Goal: Information Seeking & Learning: Check status

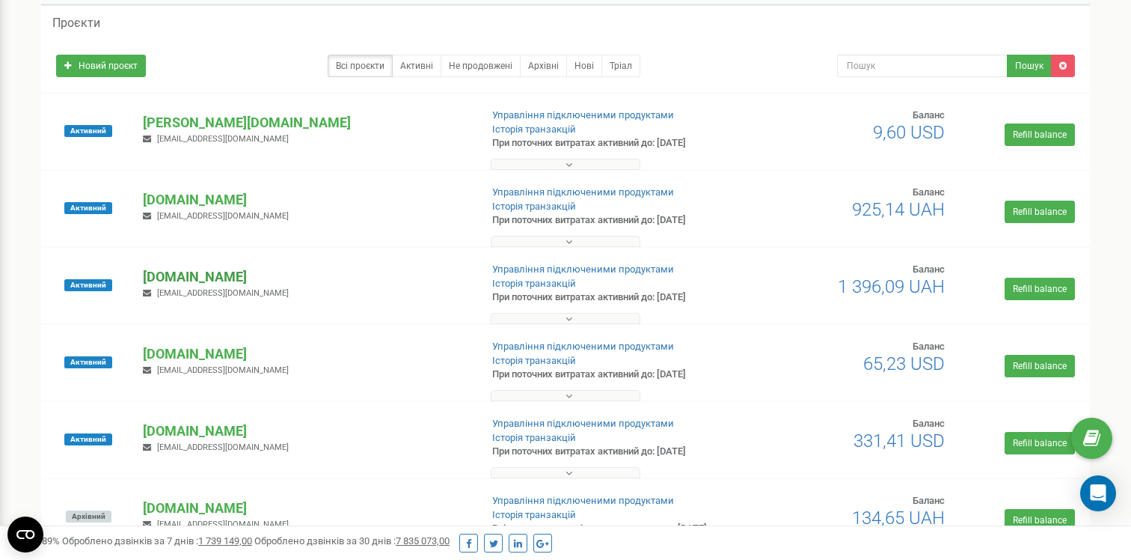
click at [188, 267] on p "[PERSON_NAME][DOMAIN_NAME]" at bounding box center [305, 276] width 325 height 19
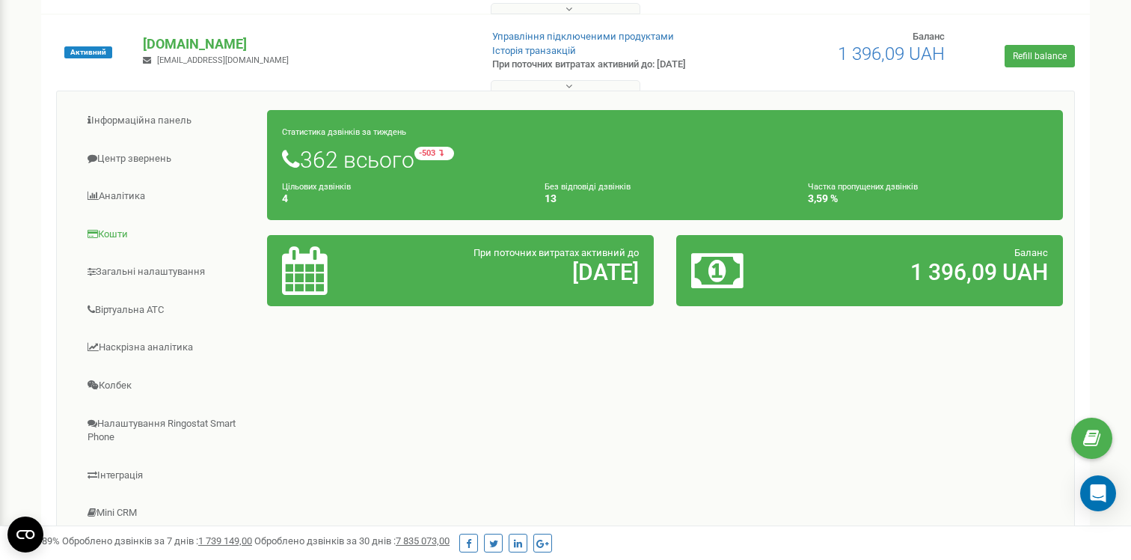
scroll to position [306, 0]
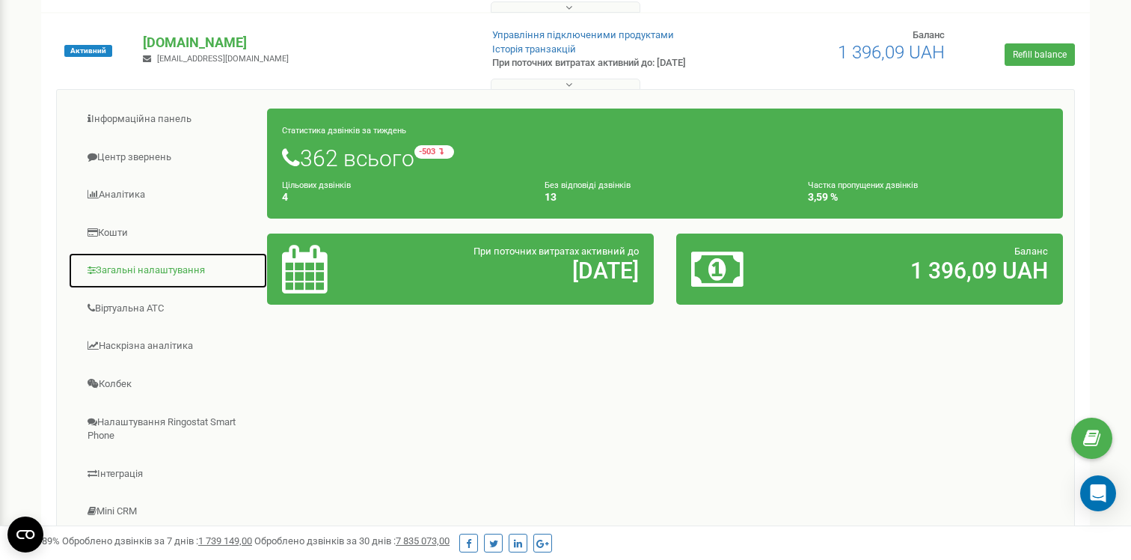
click at [165, 269] on link "Загальні налаштування" at bounding box center [168, 270] width 200 height 37
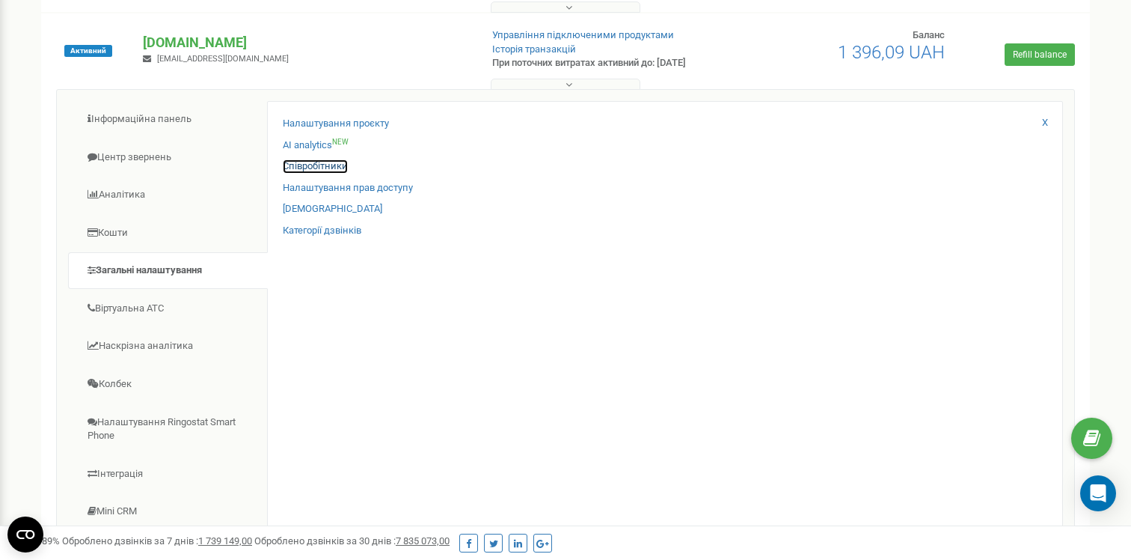
click at [333, 167] on link "Співробітники" at bounding box center [315, 166] width 65 height 14
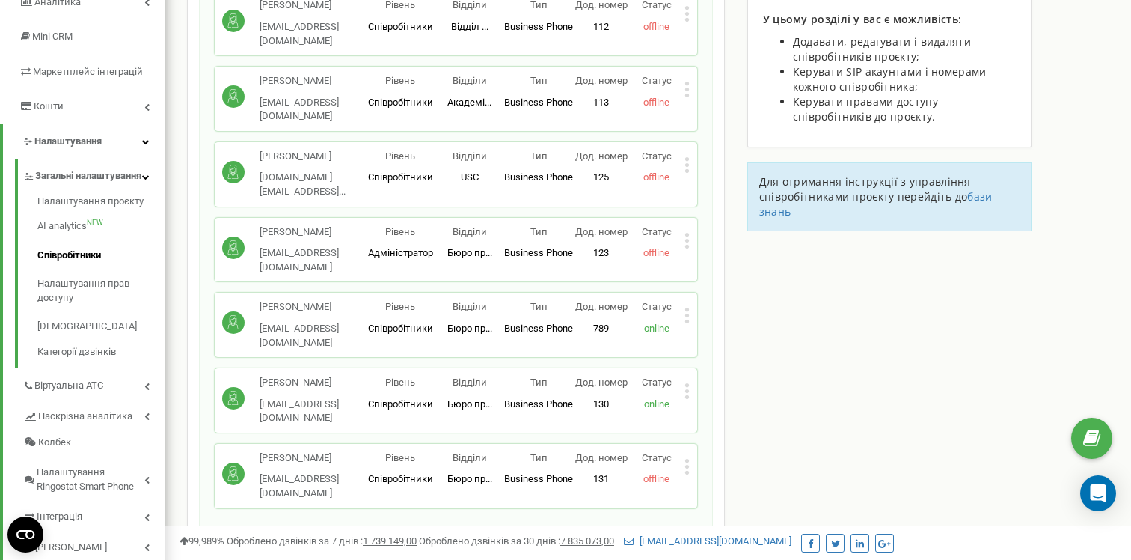
scroll to position [161, 0]
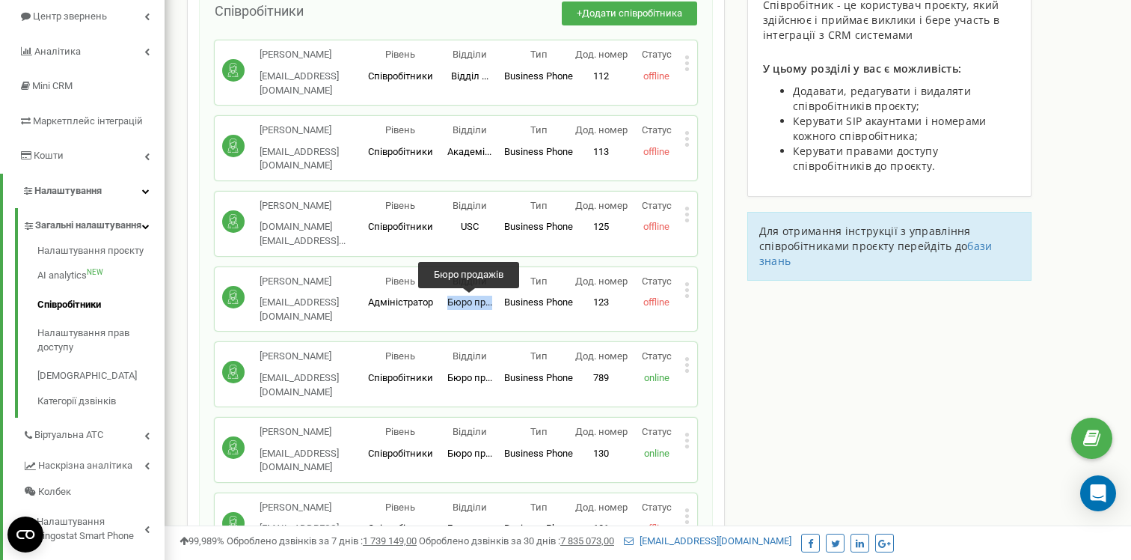
drag, startPoint x: 448, startPoint y: 303, endPoint x: 498, endPoint y: 303, distance: 50.1
click at [498, 303] on p "Бюро пр... Бюро продажів" at bounding box center [470, 302] width 70 height 14
click at [456, 396] on div "Ніна Ковбасюк sales_nk@krupkin.pro sales_nk@krupkin.pro Рівень Співробітники Ві…" at bounding box center [456, 373] width 468 height 49
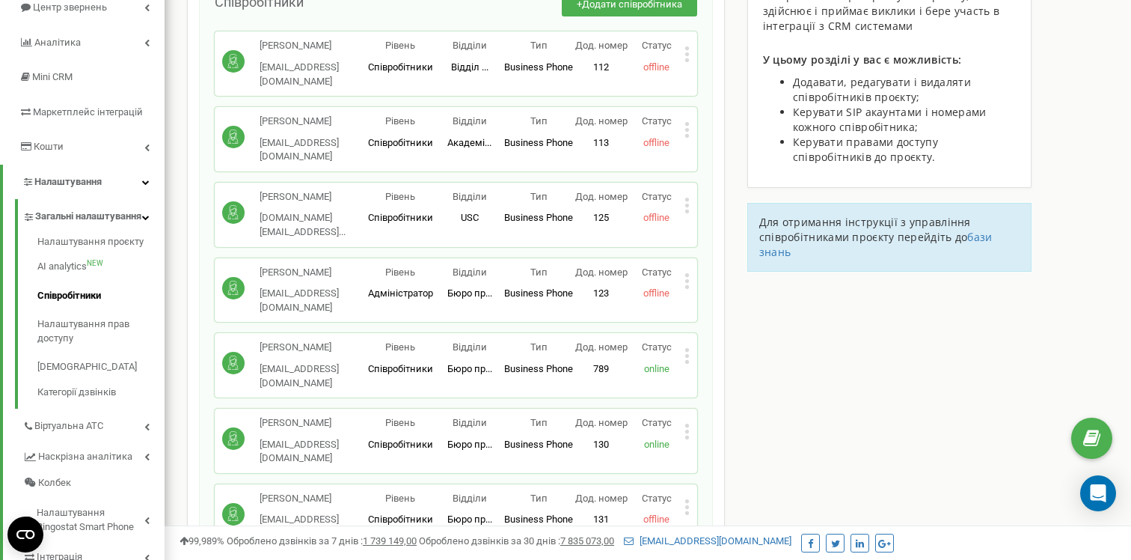
scroll to position [212, 0]
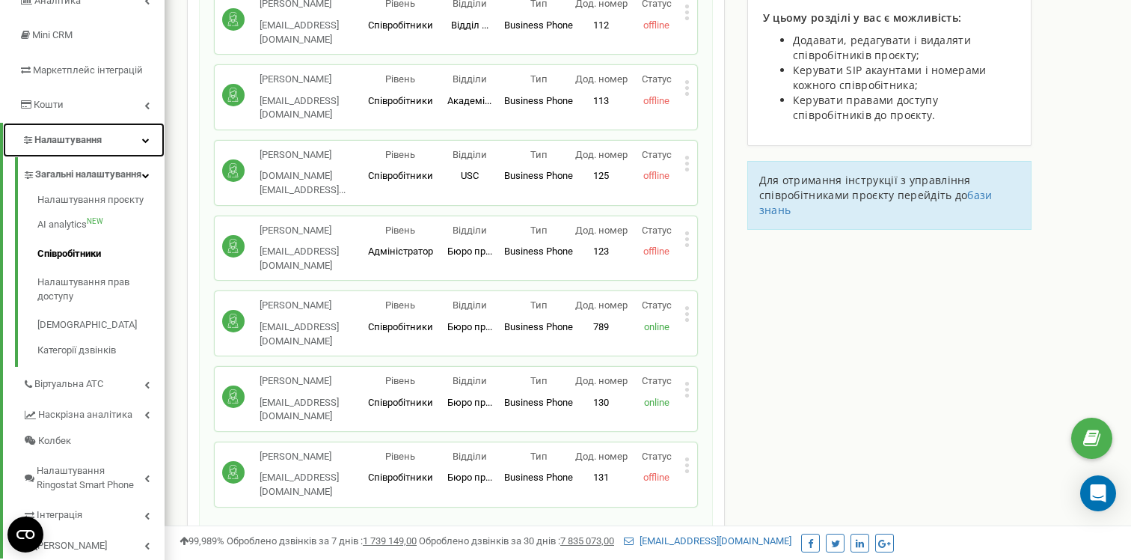
click at [134, 141] on link "Налаштування" at bounding box center [84, 140] width 162 height 35
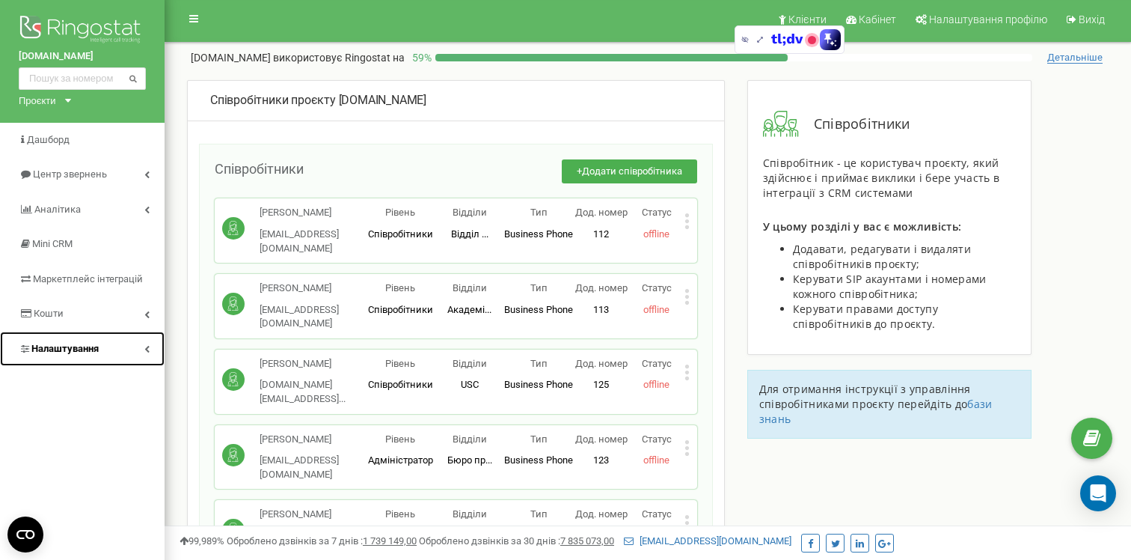
scroll to position [0, 0]
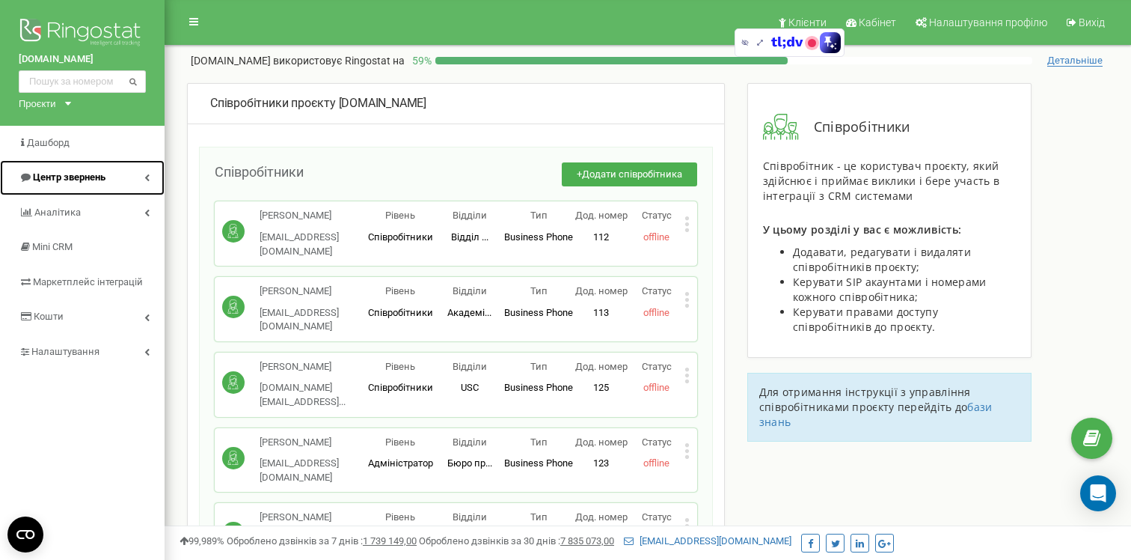
click at [144, 176] on icon at bounding box center [146, 177] width 5 height 7
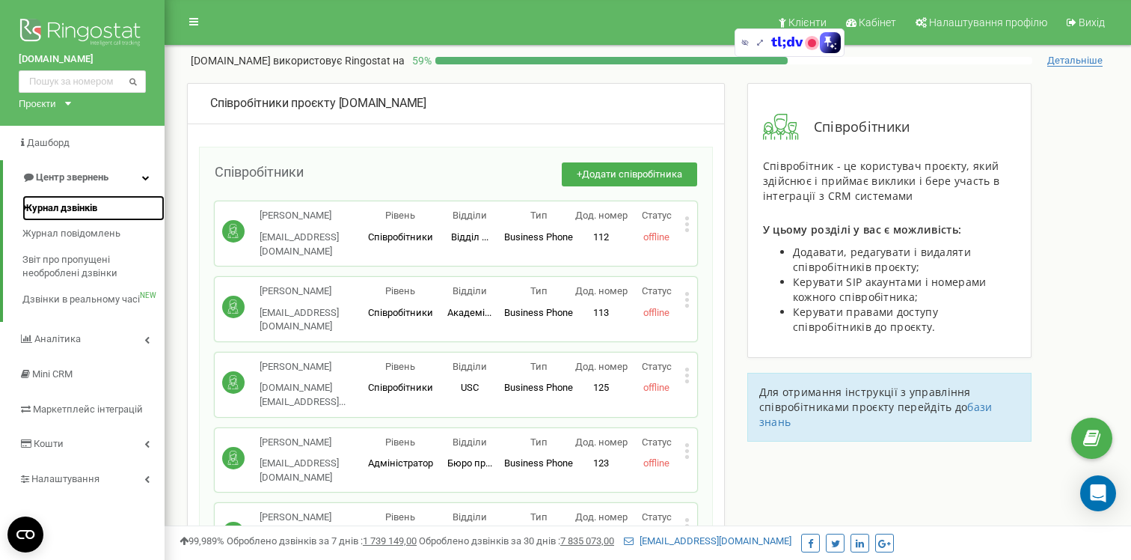
click at [62, 213] on span "Журнал дзвінків" at bounding box center [59, 208] width 75 height 14
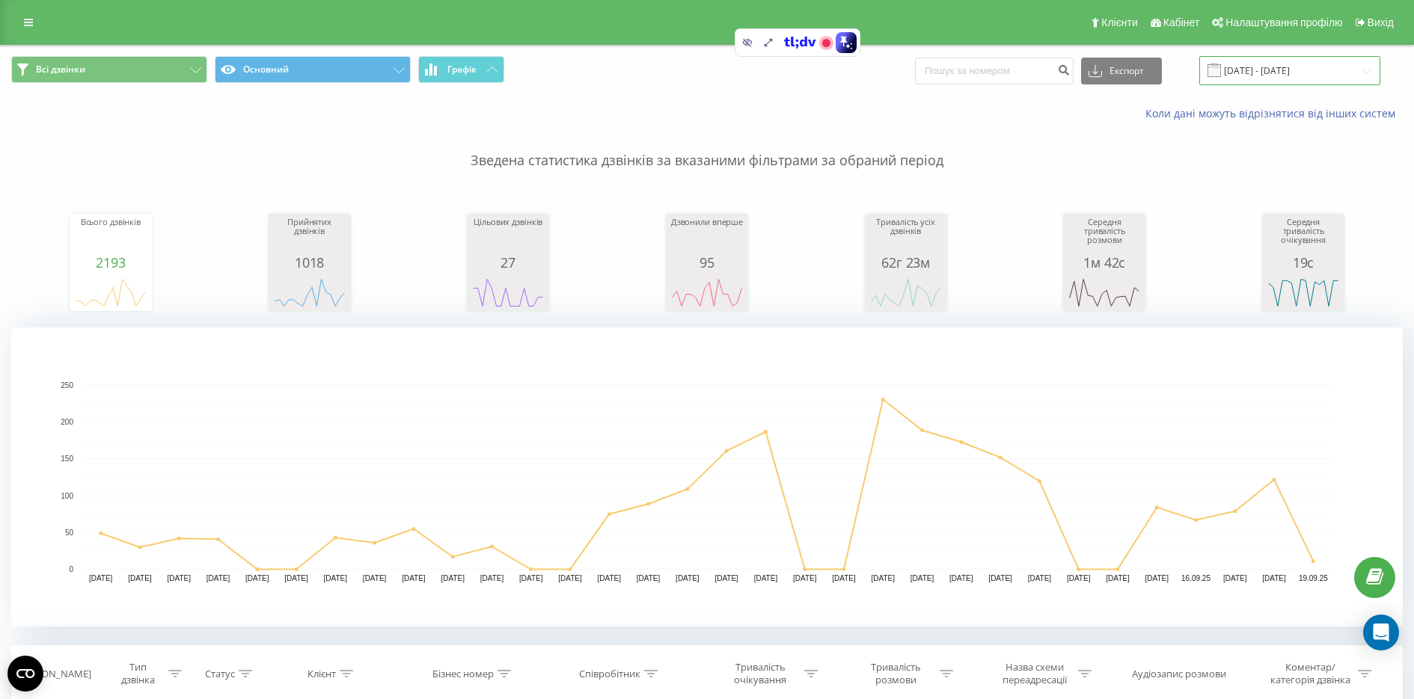
click at [1293, 77] on input "[DATE] - [DATE]" at bounding box center [1289, 70] width 181 height 29
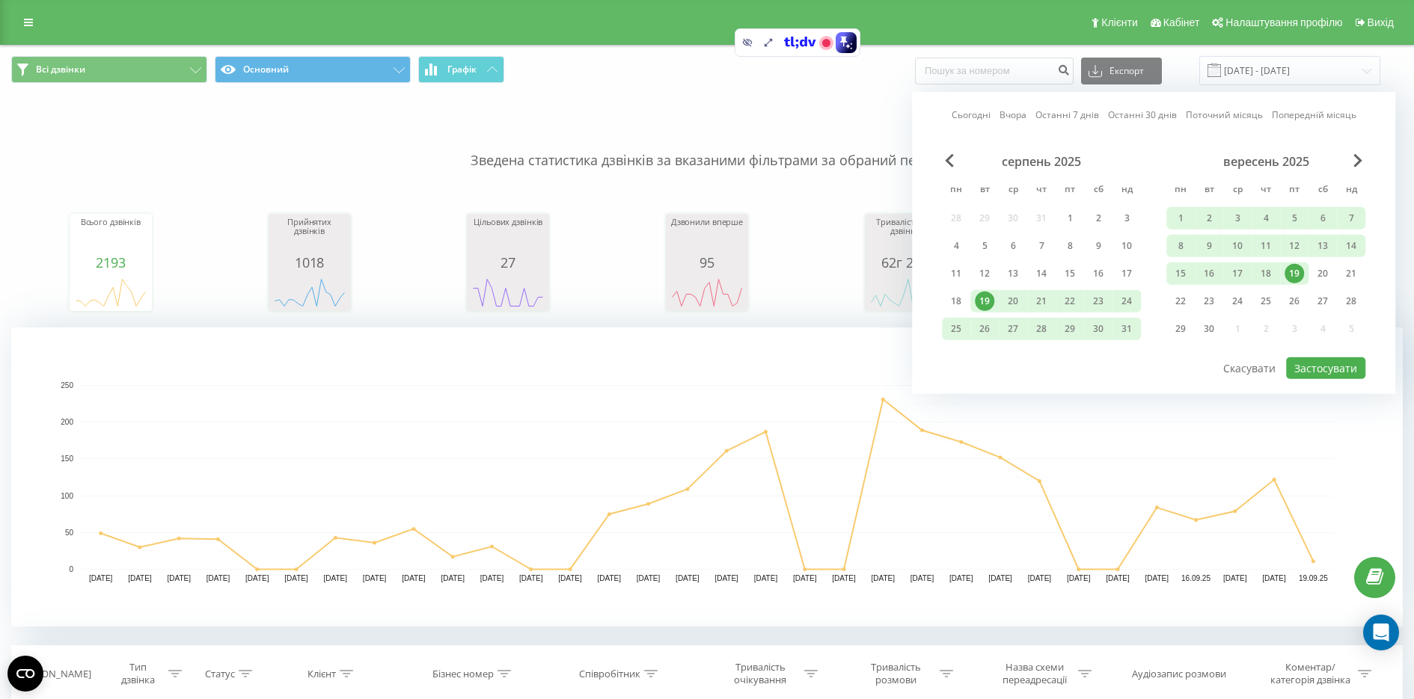
click at [1159, 113] on link "Останні 30 днів" at bounding box center [1142, 115] width 69 height 14
click at [1314, 358] on button "Застосувати" at bounding box center [1325, 369] width 79 height 22
type input "[DATE] - [DATE]"
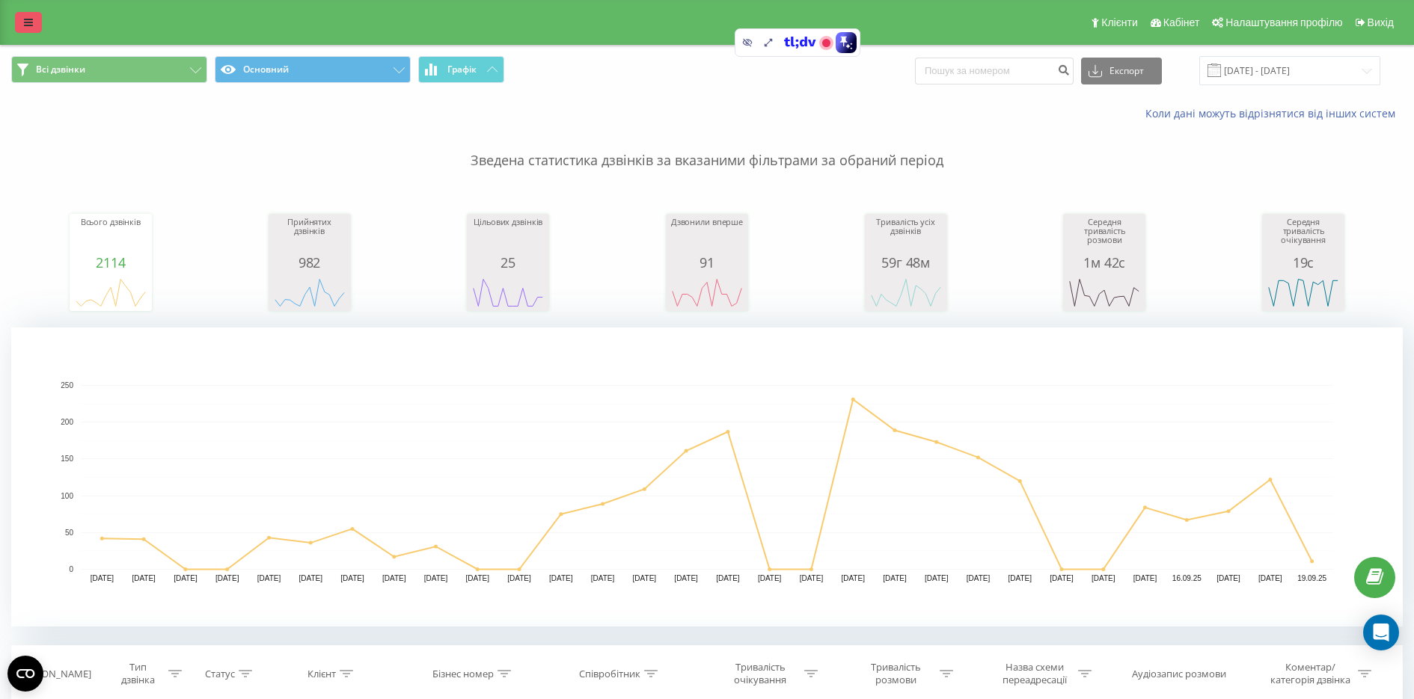
click at [31, 26] on icon at bounding box center [28, 22] width 9 height 10
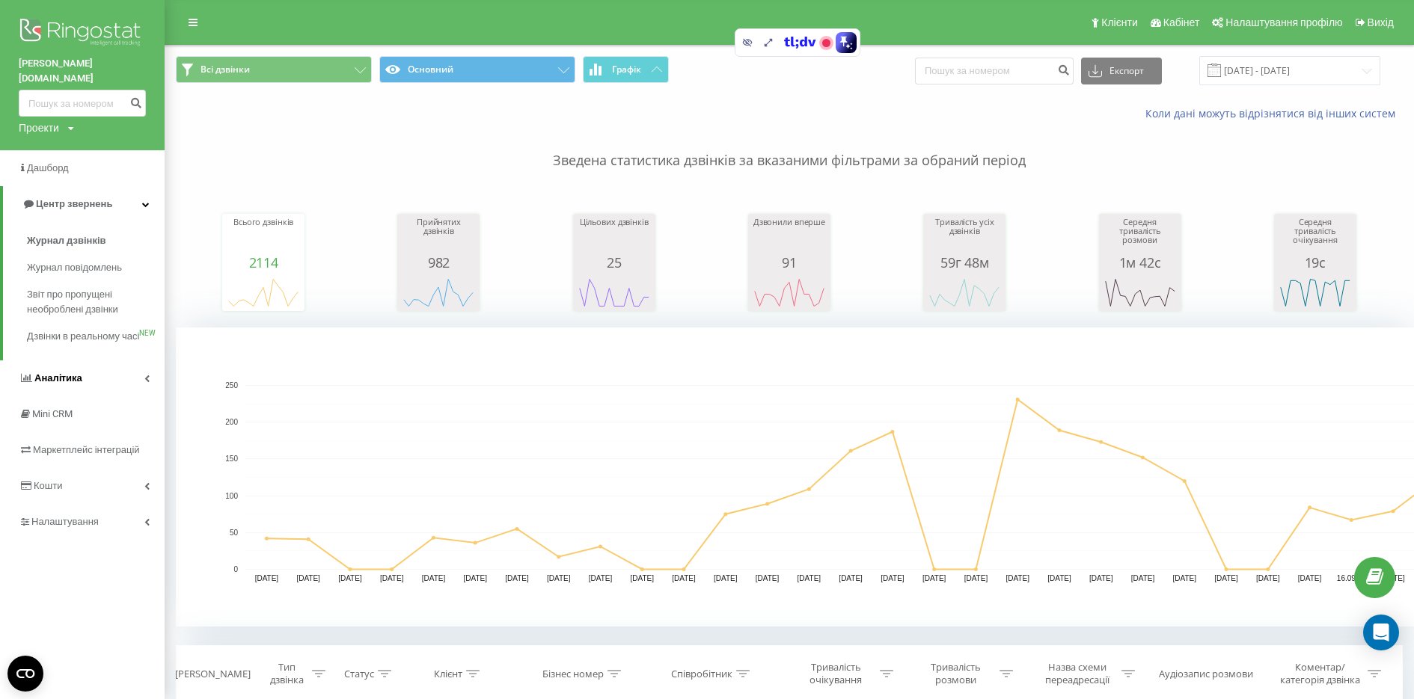
click at [129, 382] on link "Аналiтика" at bounding box center [82, 379] width 165 height 36
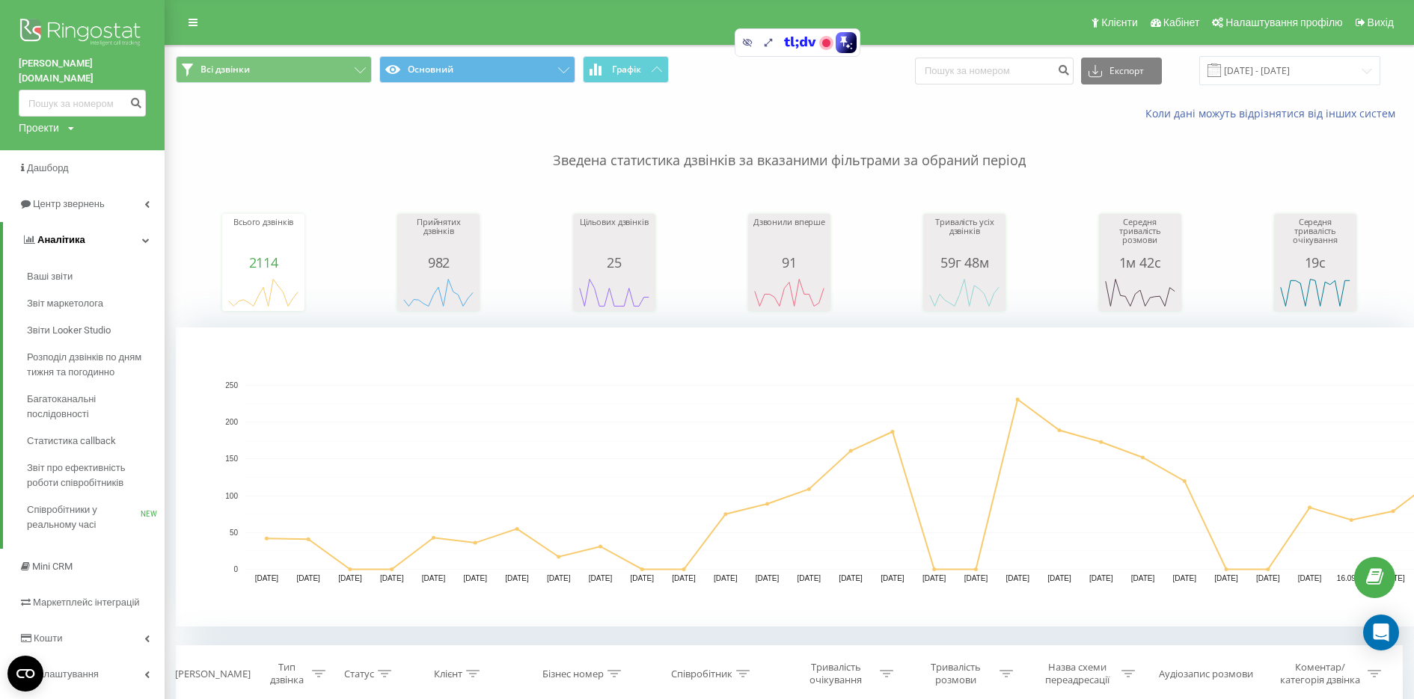
click at [135, 236] on link "Аналiтика" at bounding box center [84, 240] width 162 height 36
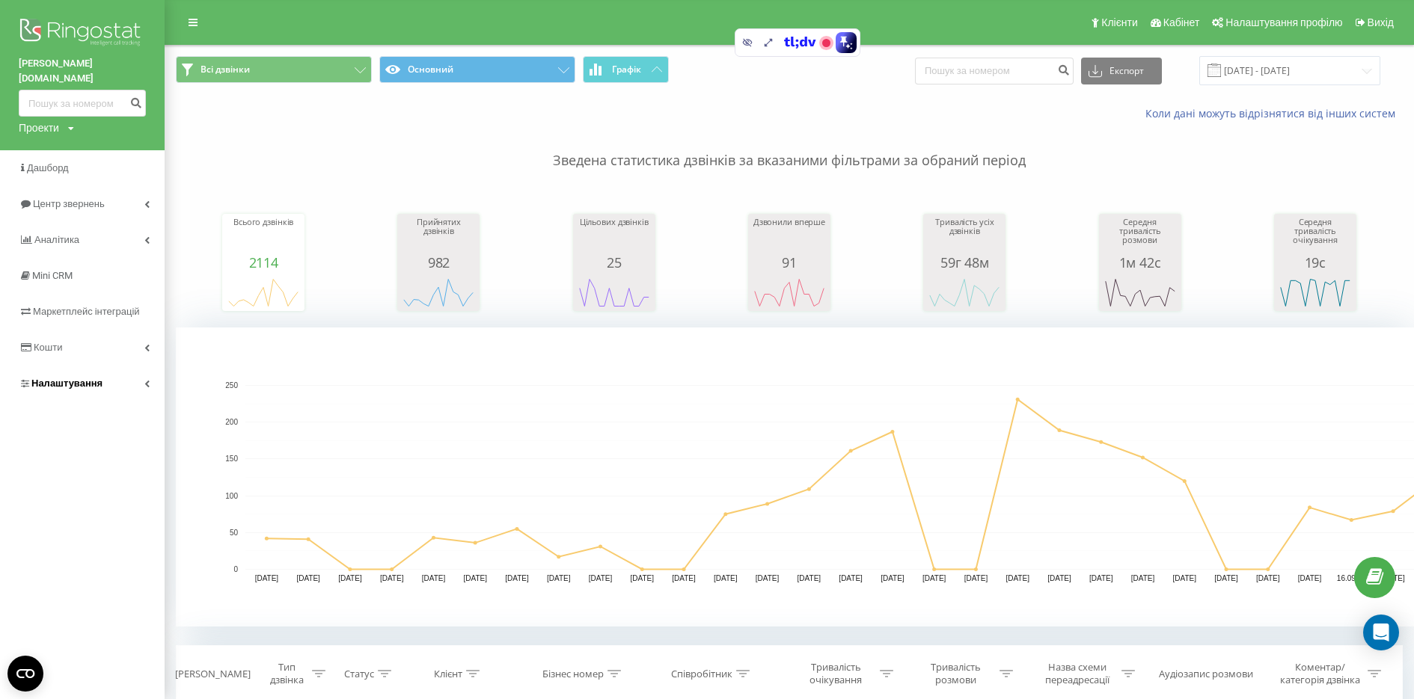
click at [127, 373] on link "Налаштування" at bounding box center [82, 384] width 165 height 36
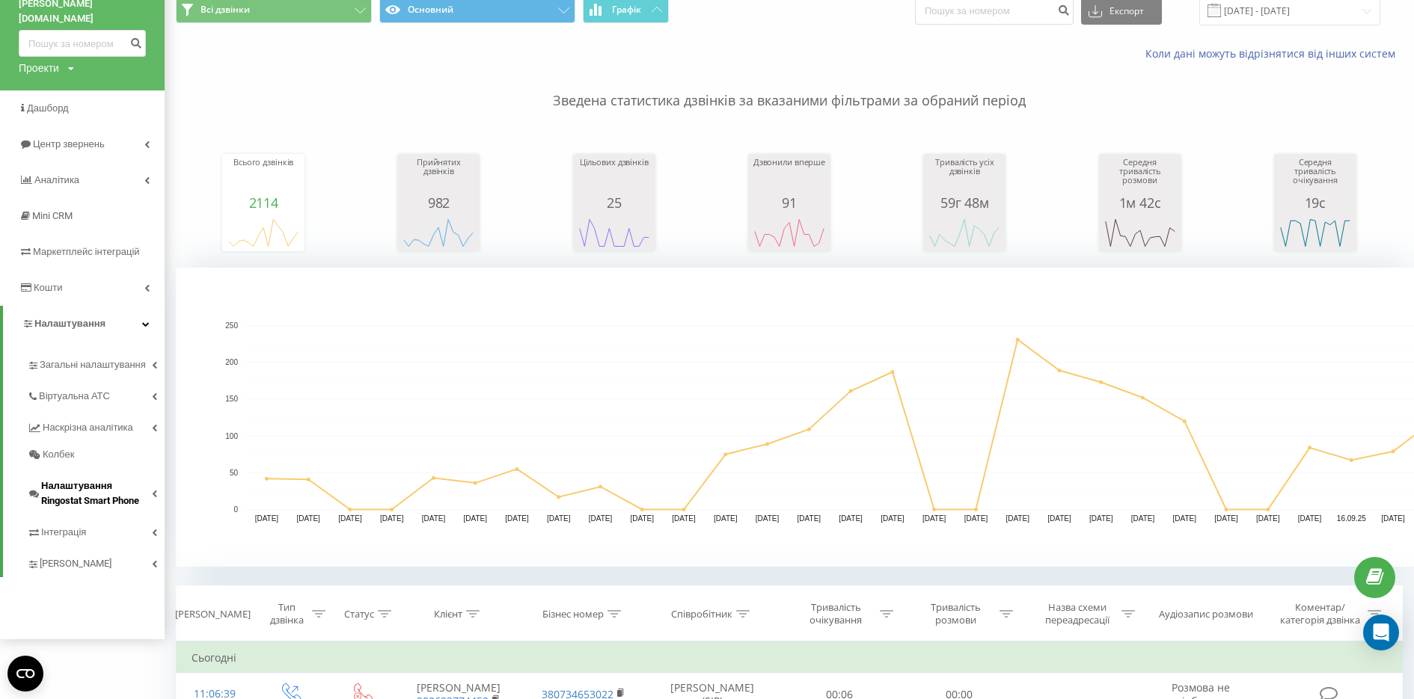
scroll to position [79, 0]
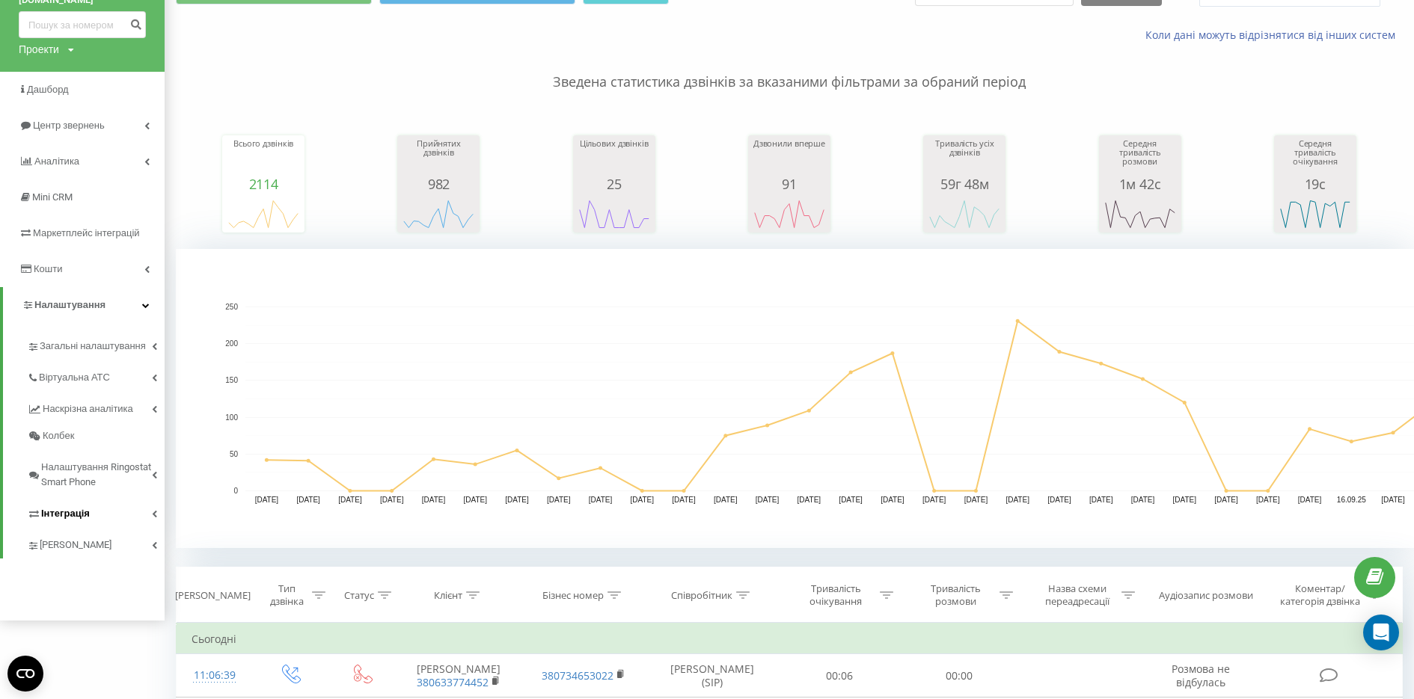
click at [101, 510] on link "Інтеграція" at bounding box center [96, 511] width 138 height 31
click at [96, 555] on span "Ringostat API" at bounding box center [75, 562] width 58 height 15
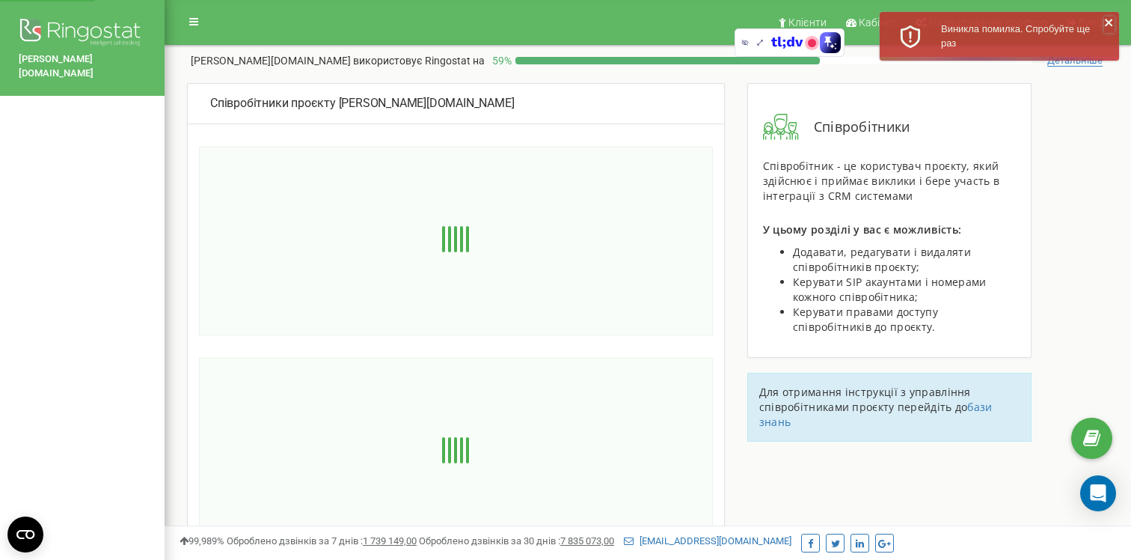
click at [1106, 20] on icon "close" at bounding box center [1108, 22] width 7 height 7
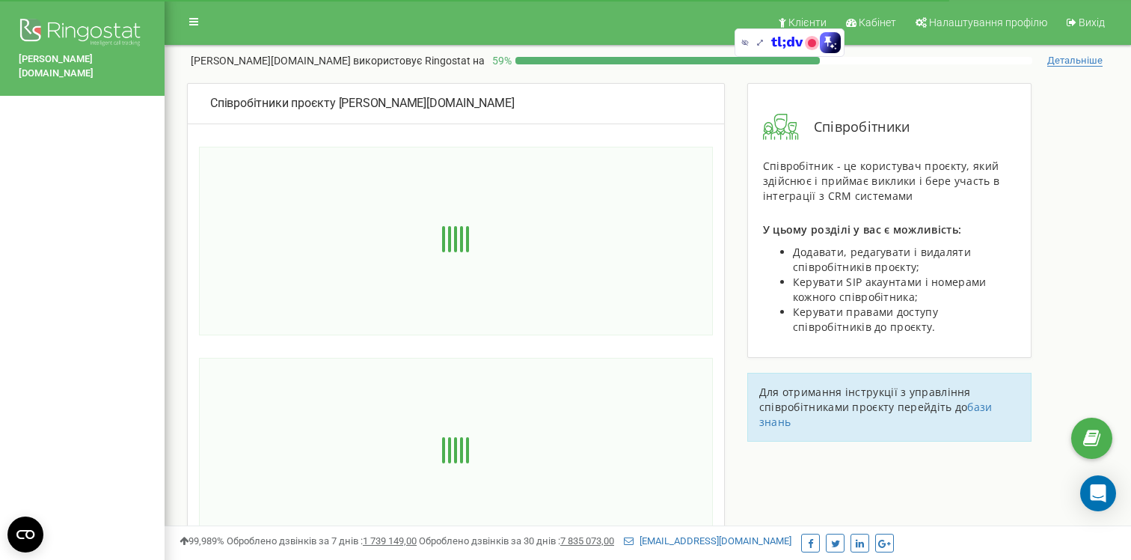
scroll to position [247, 0]
